Goal: Navigation & Orientation: Find specific page/section

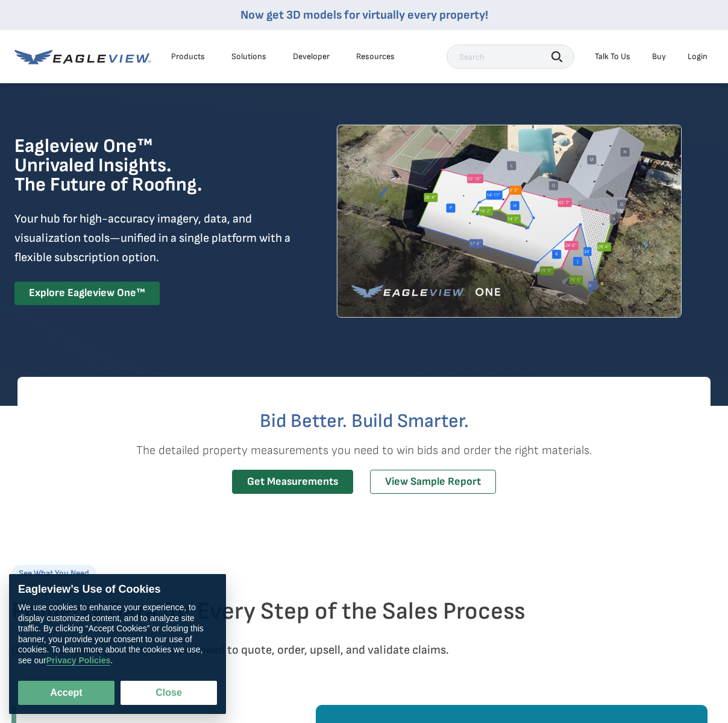
drag, startPoint x: 0, startPoint y: 0, endPoint x: 699, endPoint y: 57, distance: 701.5
click at [699, 57] on div "Login" at bounding box center [698, 56] width 20 height 11
click at [41, 695] on button "Accept" at bounding box center [66, 693] width 96 height 24
checkbox input "true"
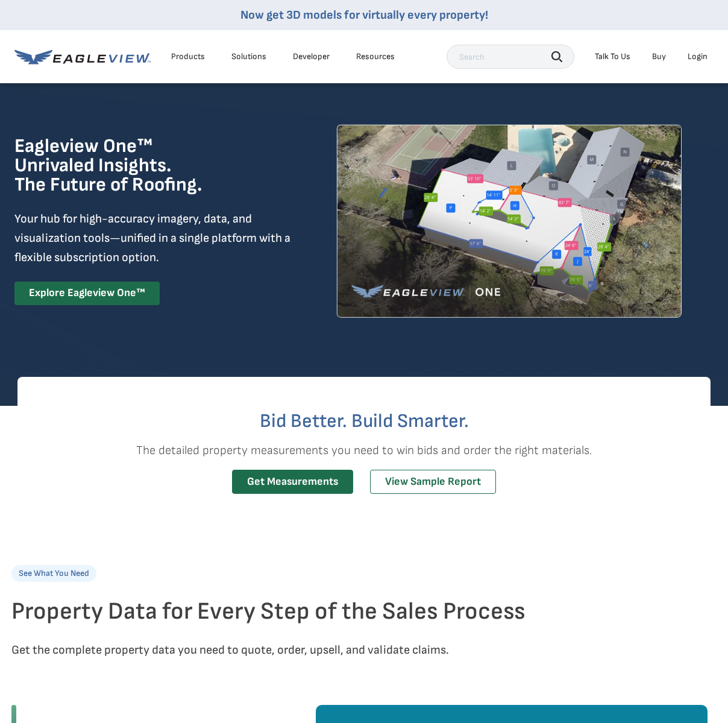
click at [696, 58] on div "Login" at bounding box center [698, 56] width 20 height 11
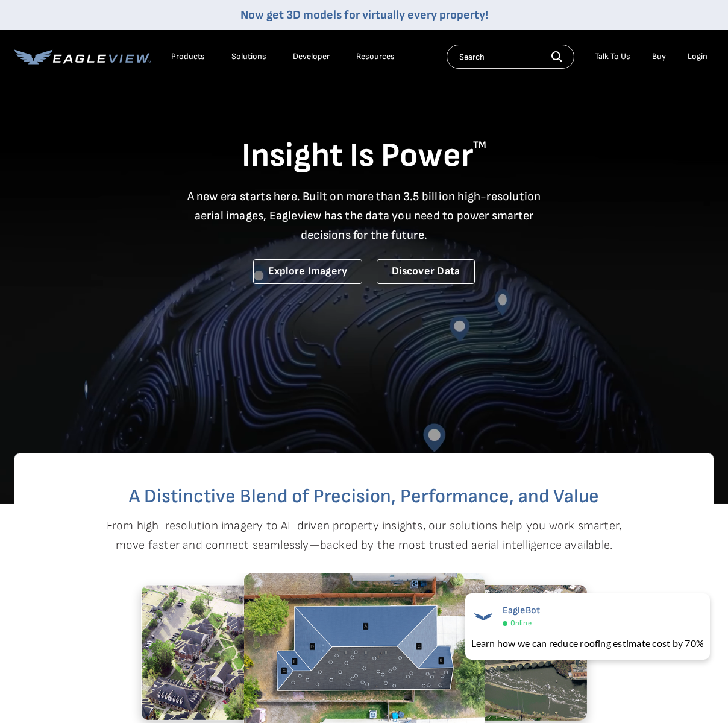
click at [700, 54] on div "Login" at bounding box center [698, 56] width 20 height 11
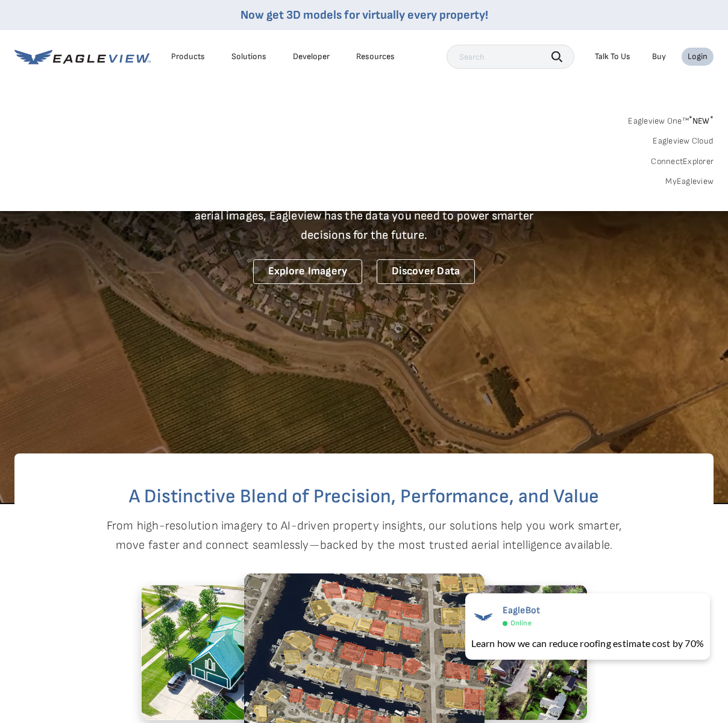
click at [690, 183] on link "MyEagleview" at bounding box center [689, 181] width 48 height 11
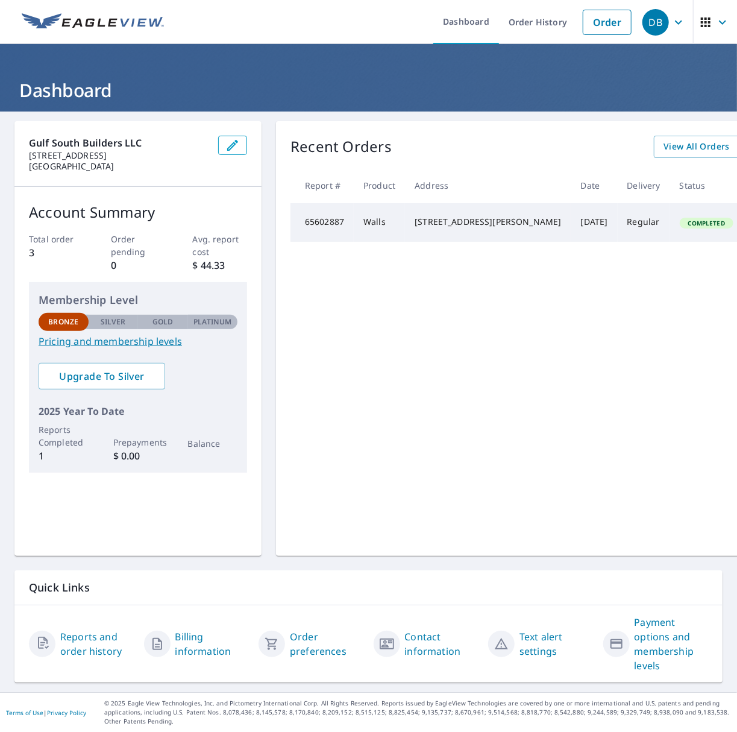
click at [671, 20] on icon "button" at bounding box center [678, 22] width 14 height 14
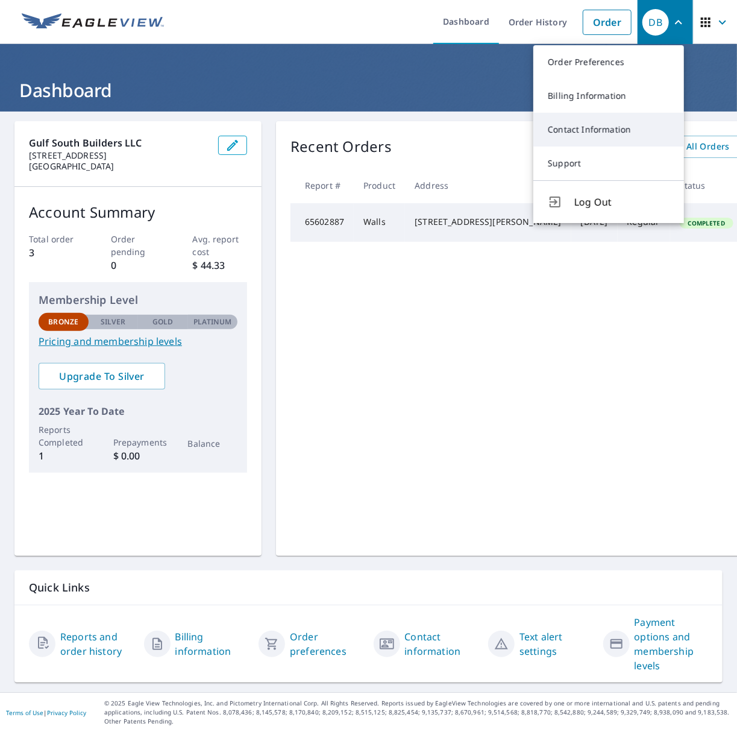
click at [582, 133] on link "Contact Information" at bounding box center [608, 130] width 151 height 34
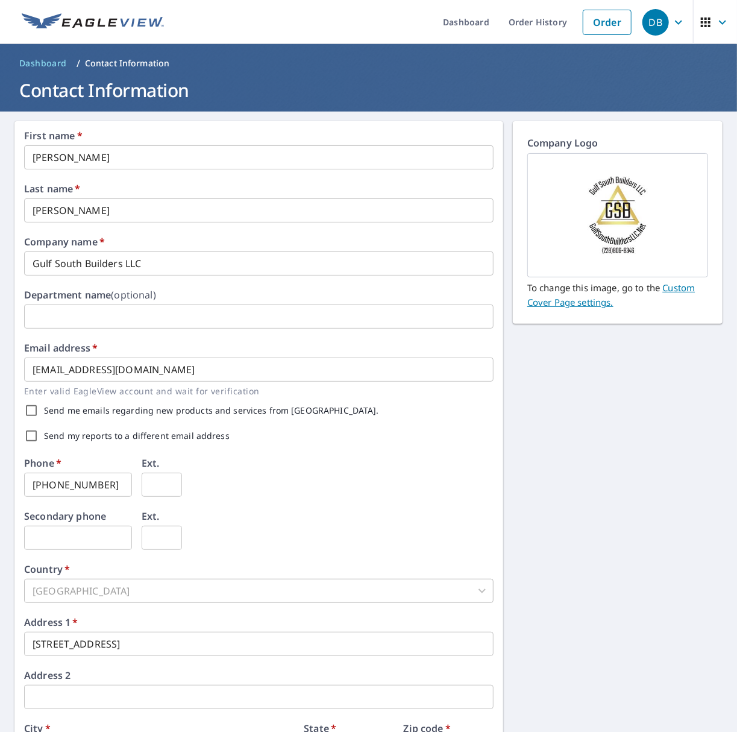
click at [715, 20] on icon "button" at bounding box center [722, 22] width 14 height 14
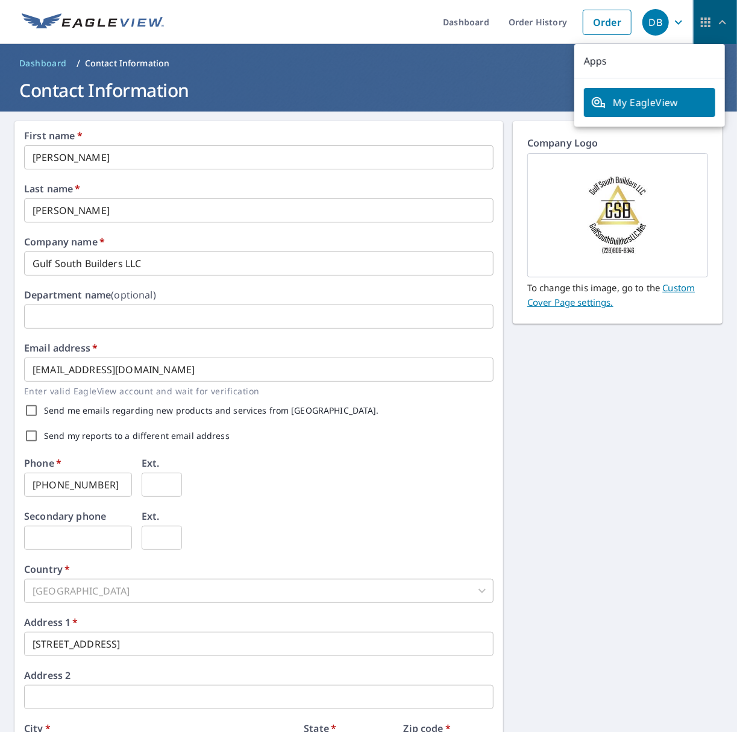
click at [715, 20] on icon "button" at bounding box center [722, 22] width 14 height 14
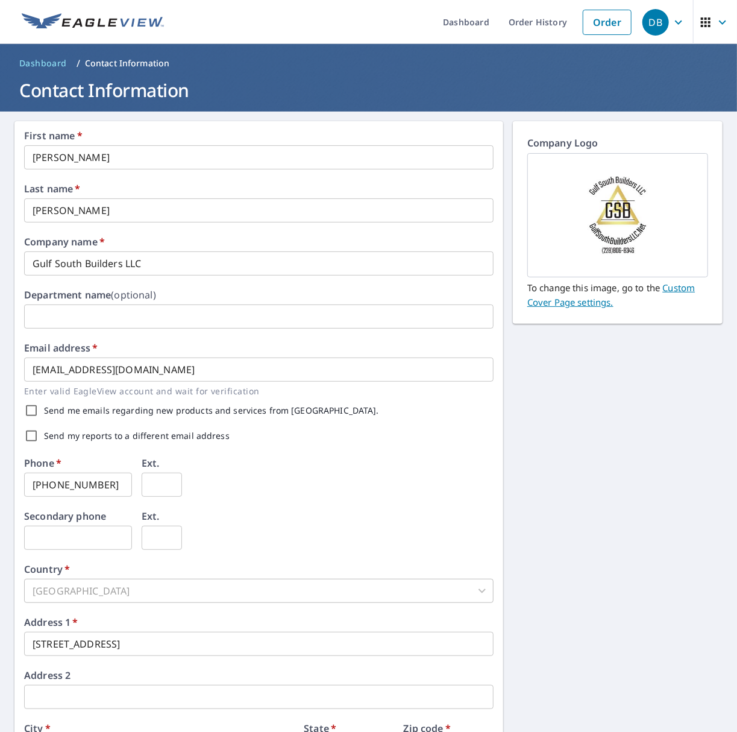
click at [671, 19] on icon "button" at bounding box center [678, 22] width 14 height 14
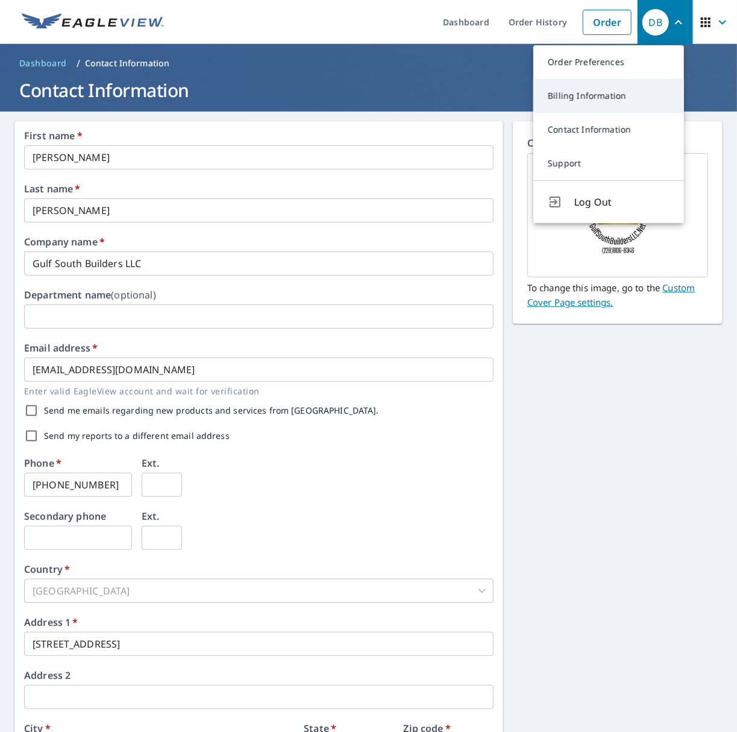
click at [594, 96] on link "Billing Information" at bounding box center [608, 96] width 151 height 34
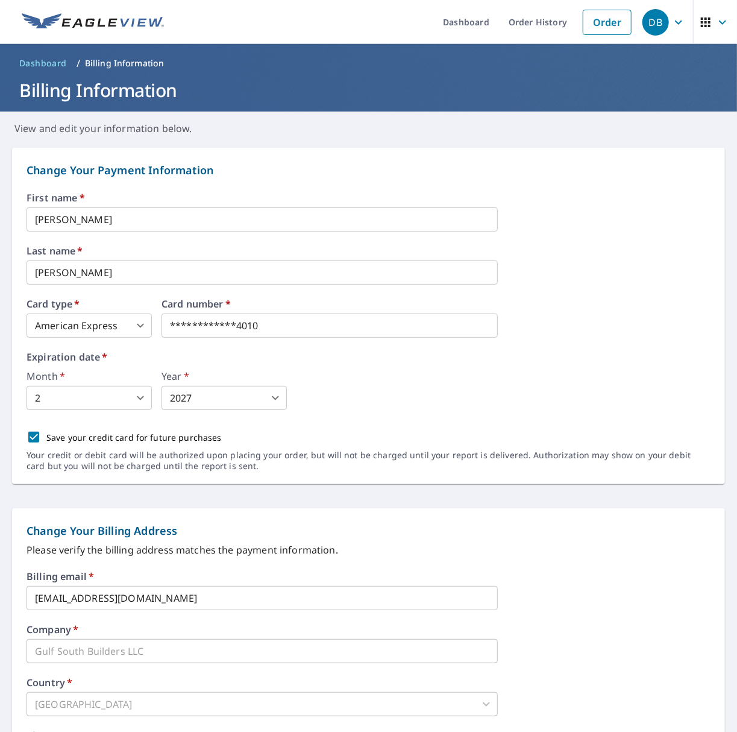
click at [719, 22] on icon "button" at bounding box center [722, 22] width 7 height 4
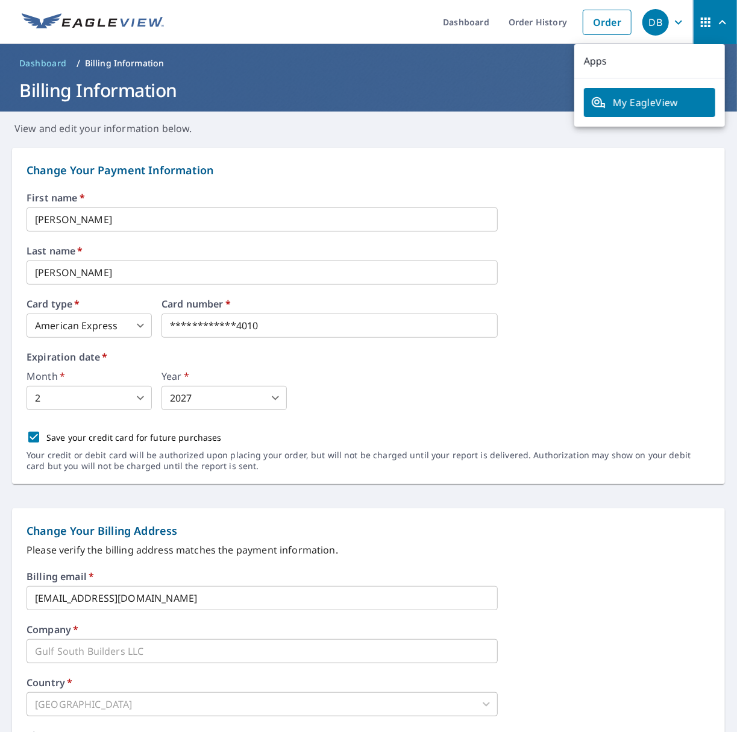
click at [654, 107] on span "My EagleView" at bounding box center [649, 102] width 117 height 14
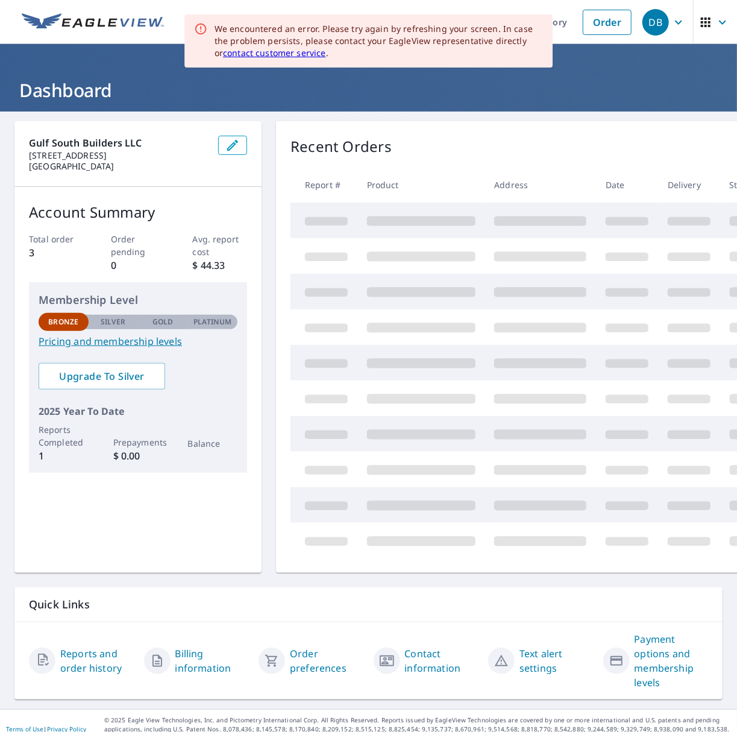
click at [0, 731] on nordpass-portal at bounding box center [0, 732] width 0 height 0
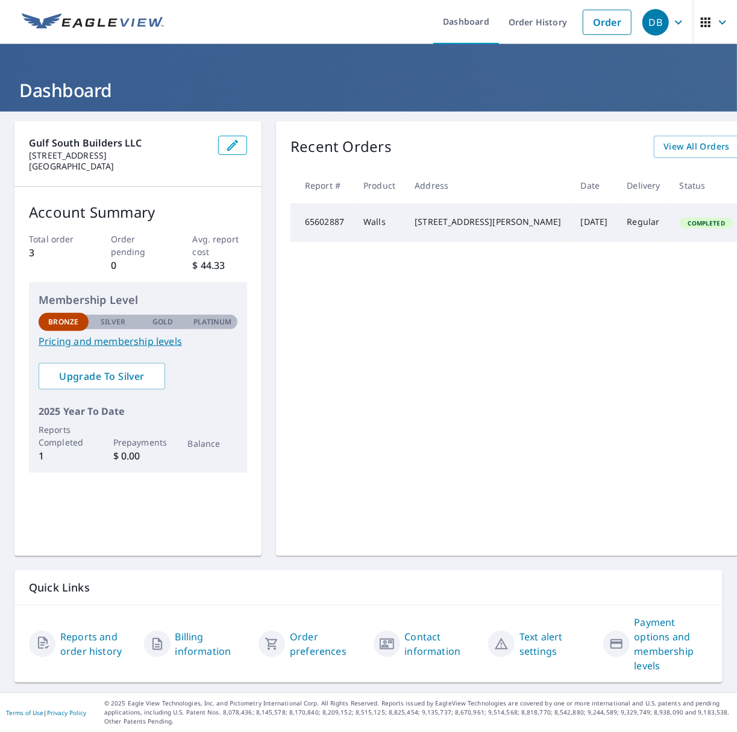
click at [671, 24] on icon "button" at bounding box center [678, 22] width 14 height 14
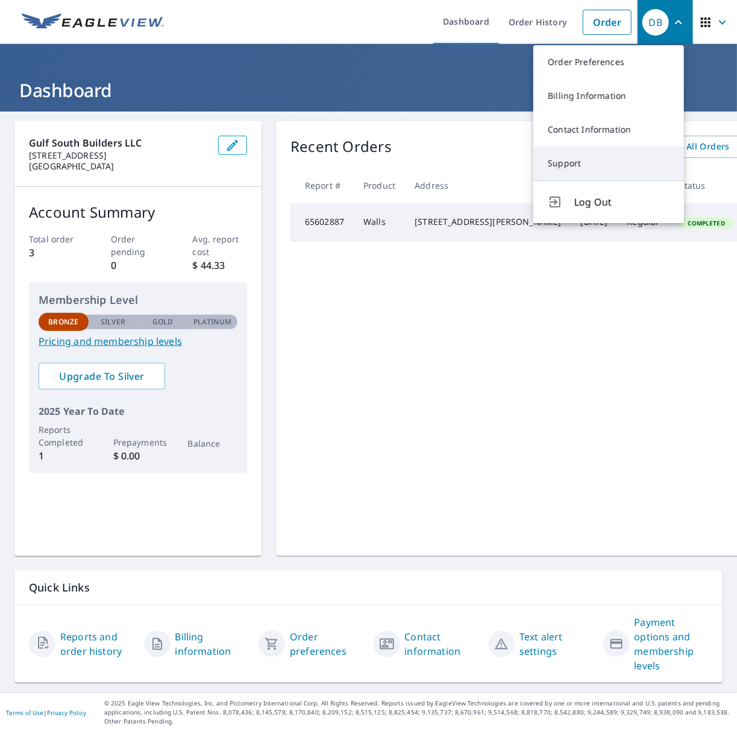
click at [571, 160] on link "Support" at bounding box center [608, 163] width 151 height 34
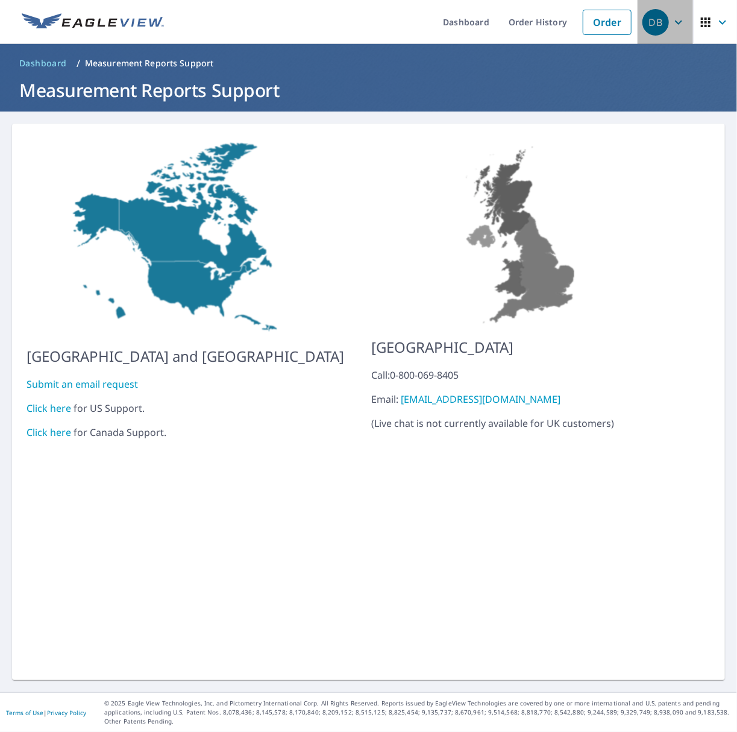
click at [671, 24] on icon "button" at bounding box center [678, 22] width 14 height 14
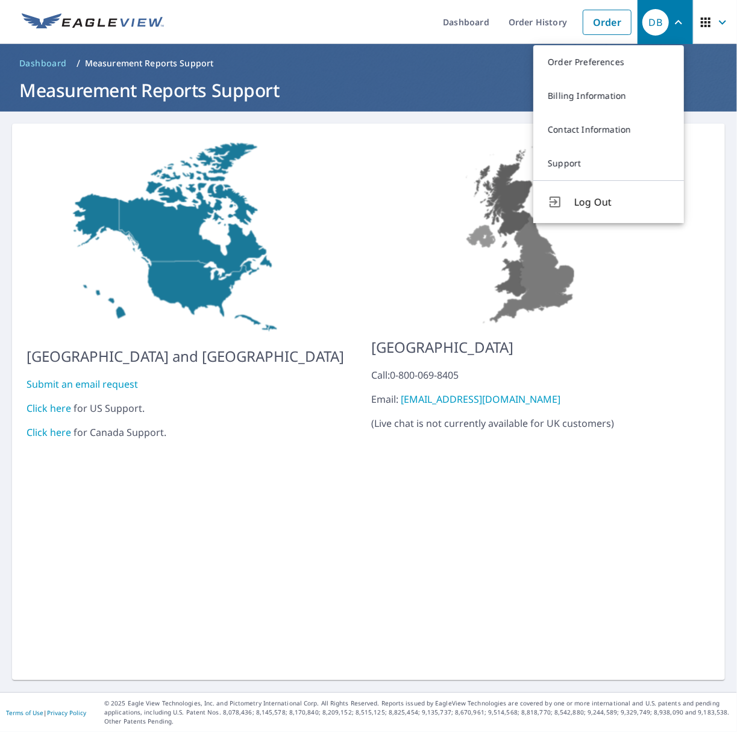
click at [599, 257] on img at bounding box center [522, 232] width 303 height 189
